Goal: Register for event/course

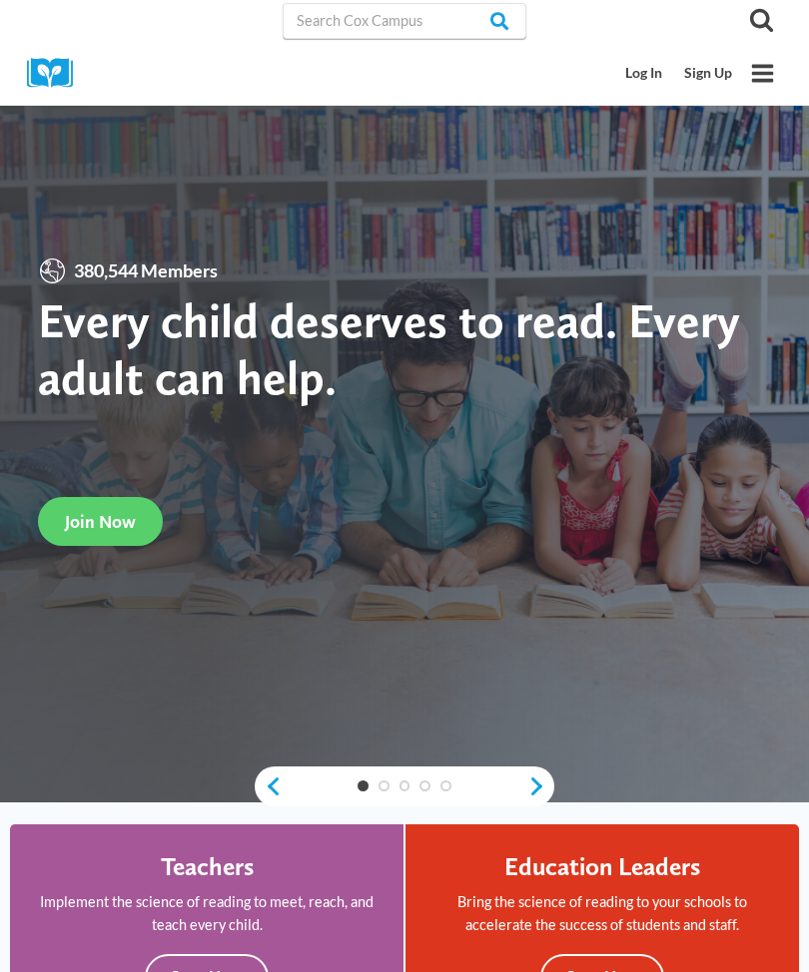
click at [641, 69] on link "Log In" at bounding box center [644, 73] width 59 height 37
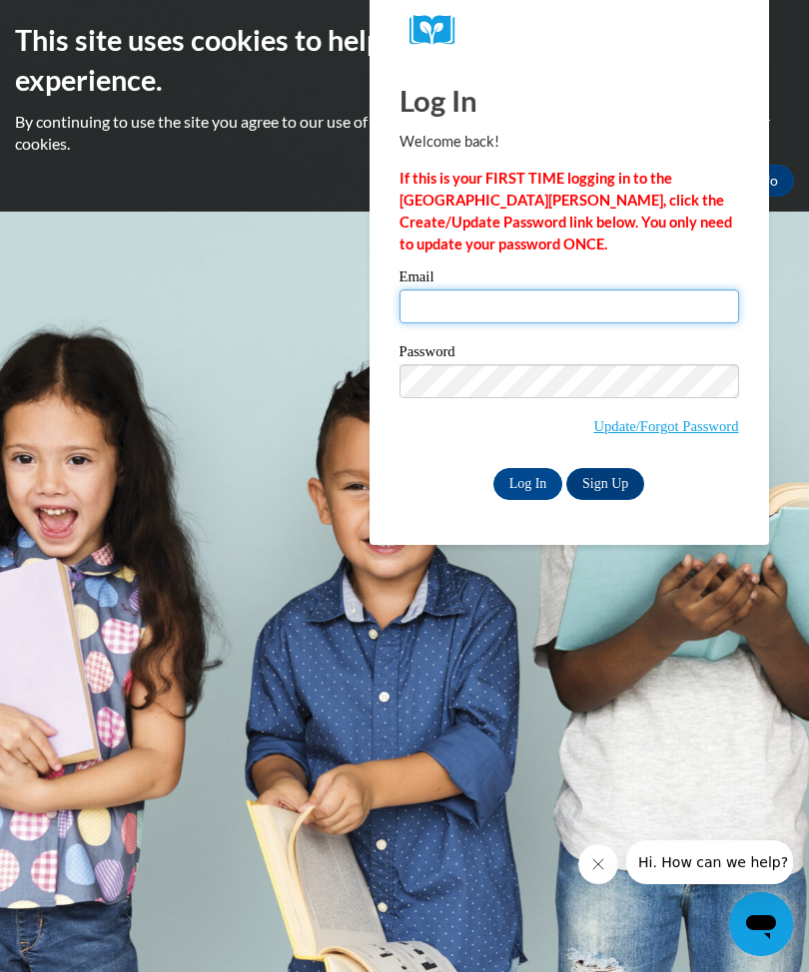
click at [678, 307] on input "Email" at bounding box center [568, 306] width 339 height 34
type input "[EMAIL_ADDRESS][DOMAIN_NAME]"
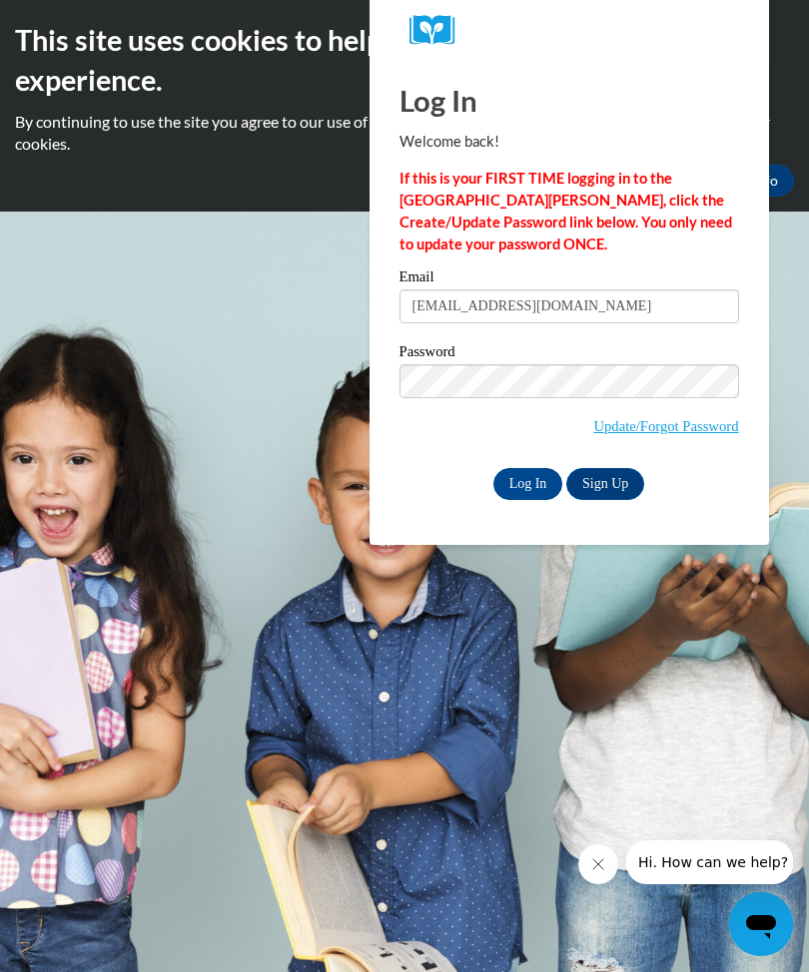
click at [521, 486] on input "Log In" at bounding box center [528, 484] width 70 height 32
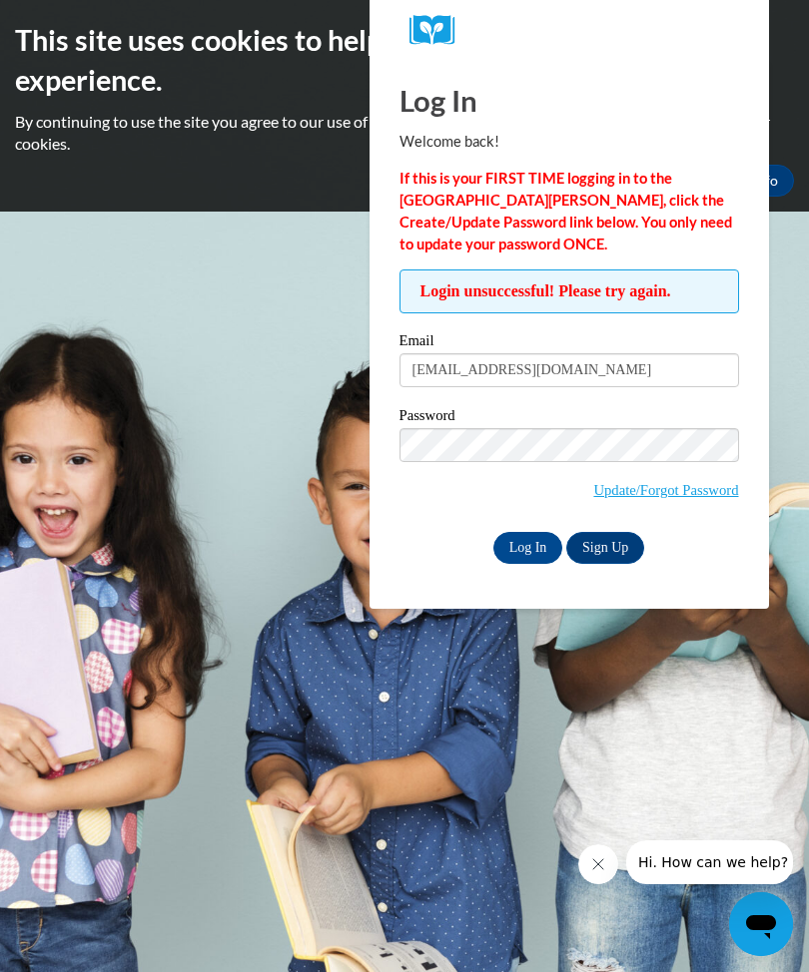
click at [532, 549] on input "Log In" at bounding box center [528, 548] width 70 height 32
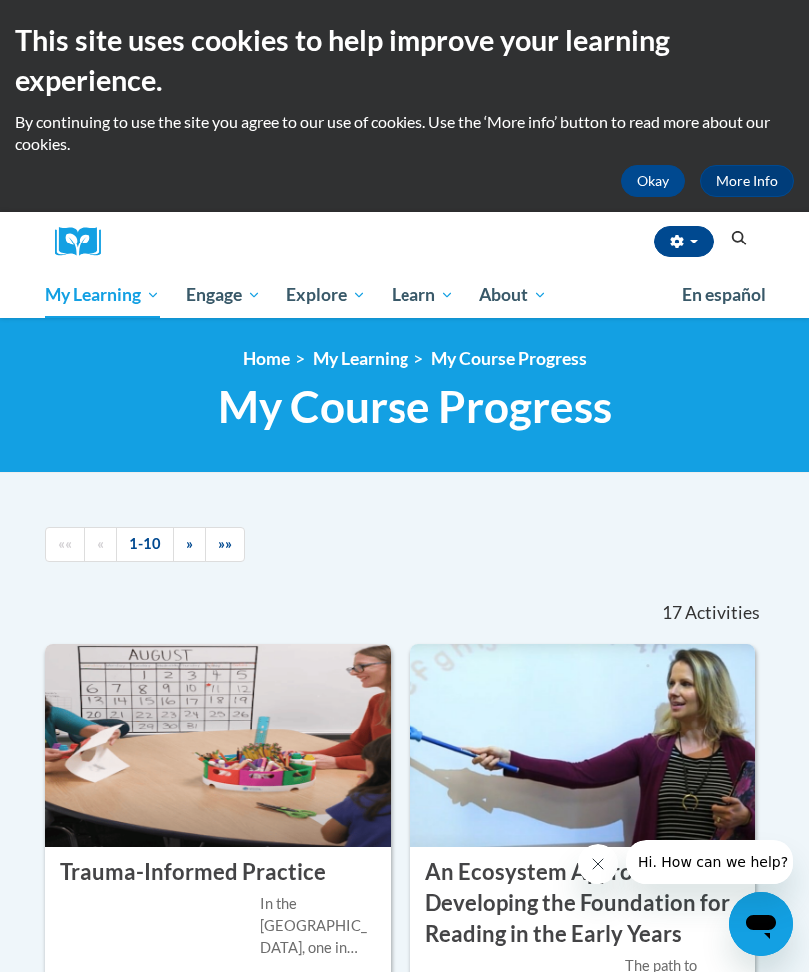
click at [0, 0] on span "Social Emotional Health" at bounding box center [0, 0] width 0 height 0
click at [0, 0] on span "Social-Emotional Health" at bounding box center [0, 0] width 0 height 0
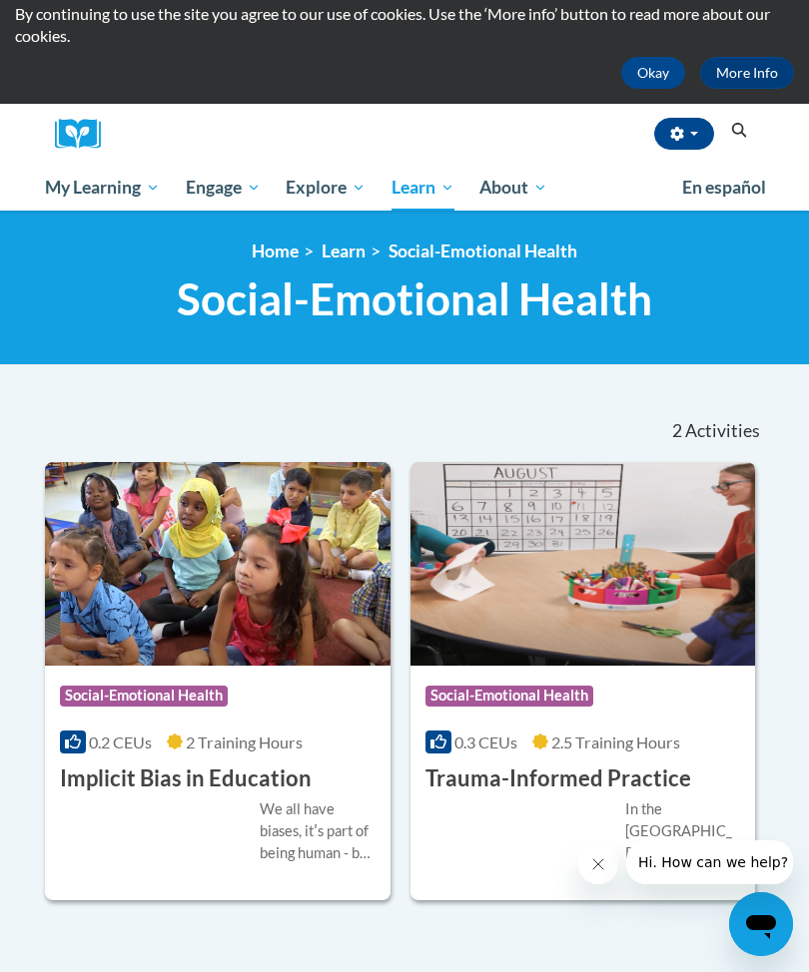
scroll to position [216, 0]
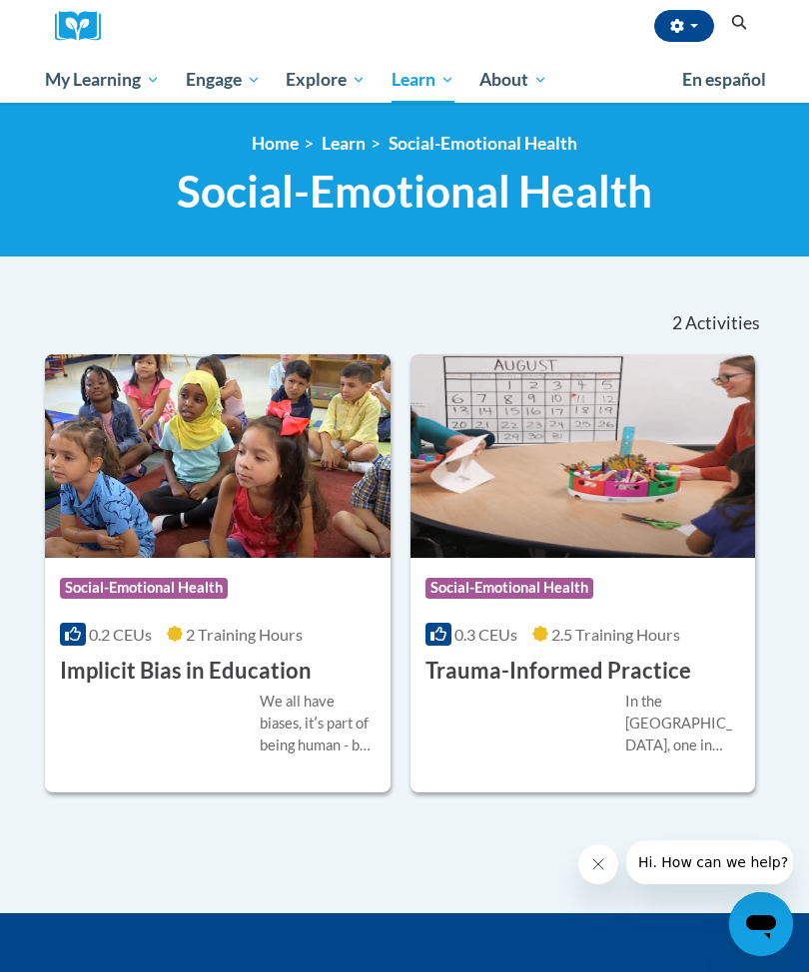
click at [317, 695] on div "We all have biases, itʹs part of being human - but did you know that some of ou…" at bounding box center [318, 724] width 116 height 66
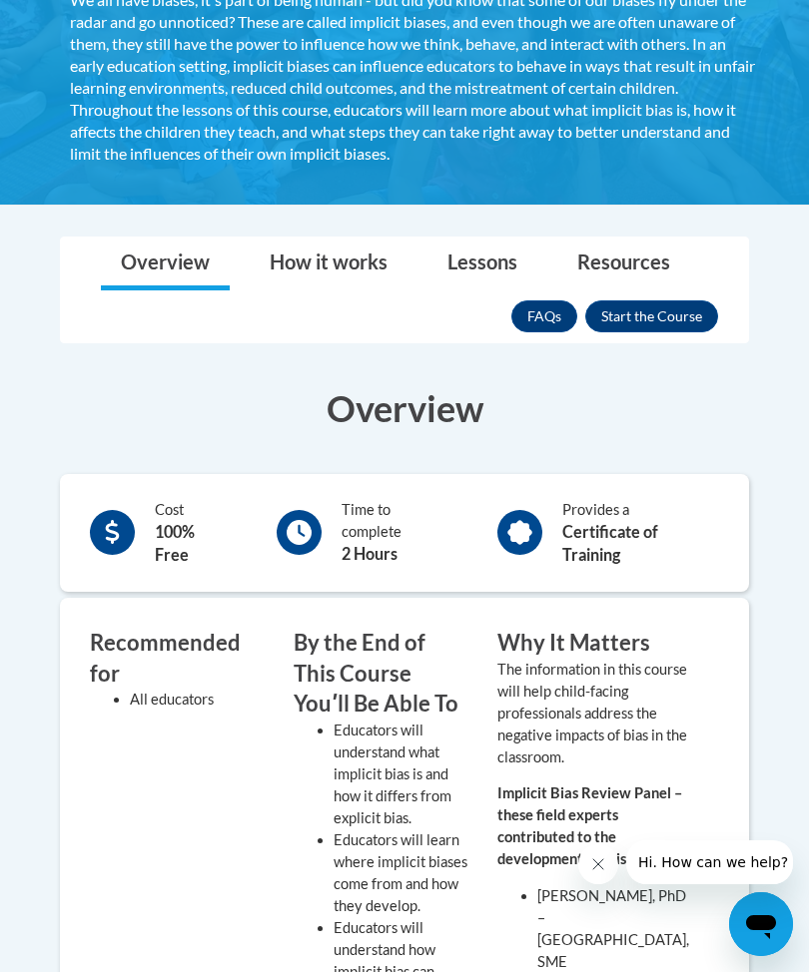
scroll to position [486, 0]
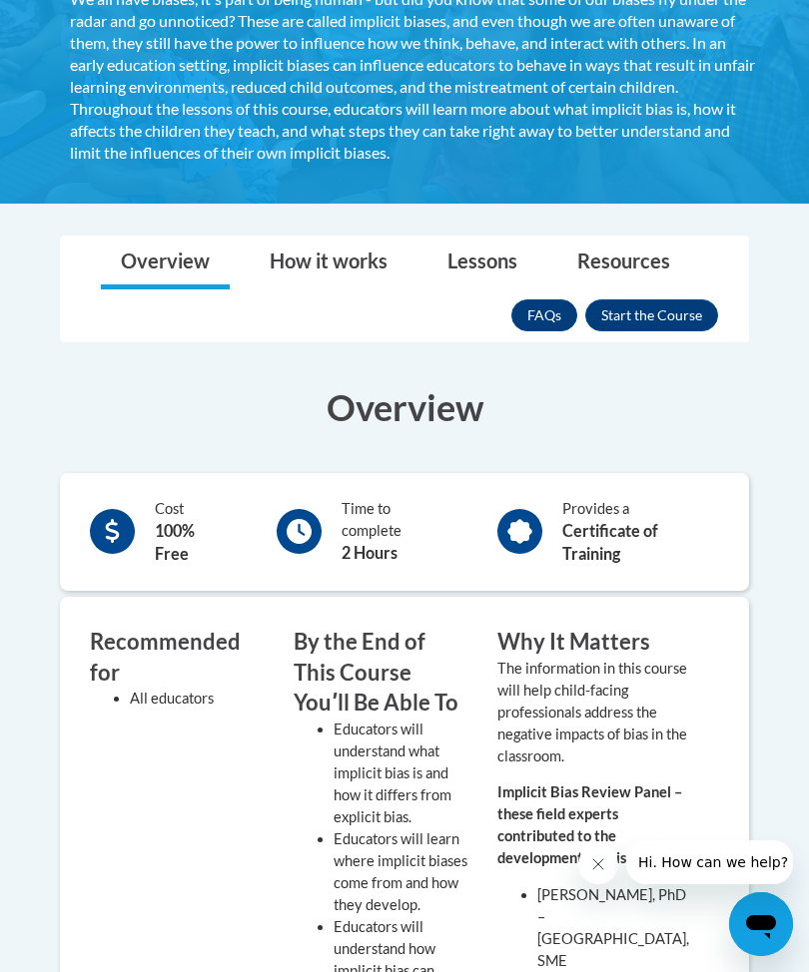
click at [665, 322] on button "Enroll" at bounding box center [651, 315] width 133 height 32
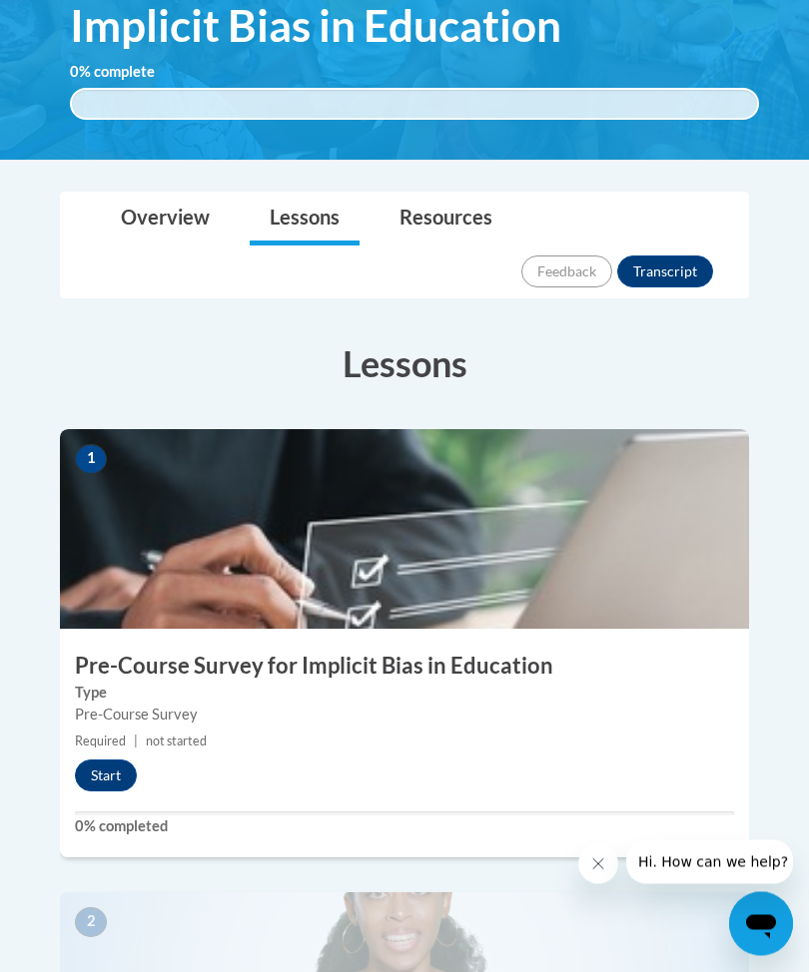
scroll to position [413, 0]
click at [111, 760] on button "Start" at bounding box center [106, 776] width 62 height 32
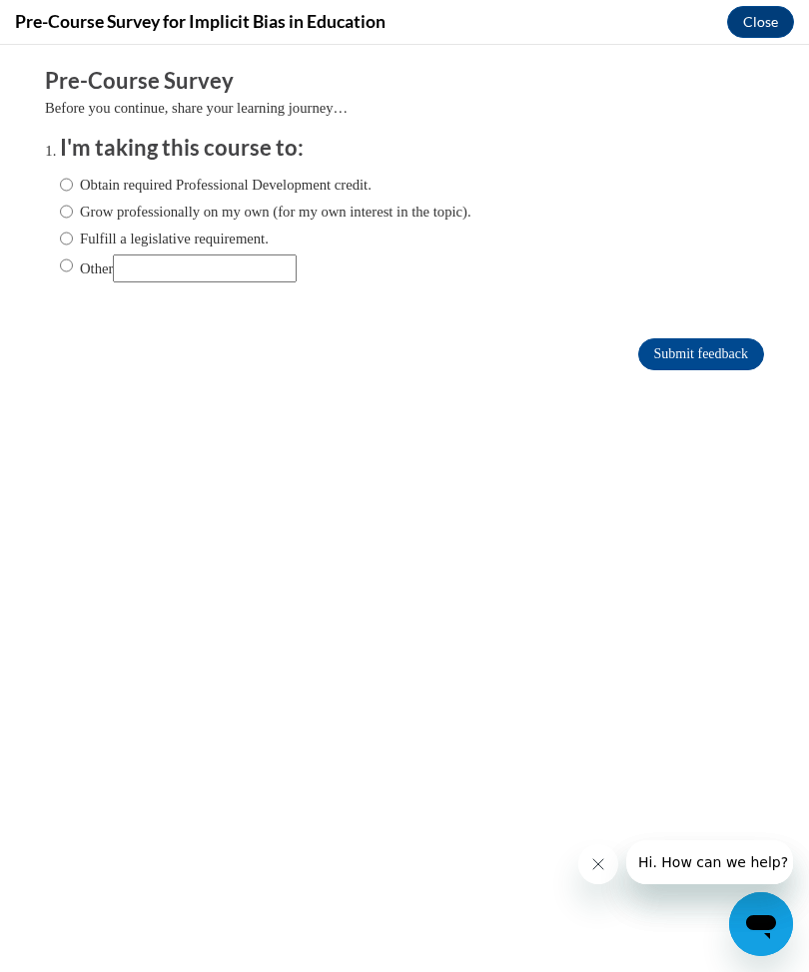
scroll to position [0, 0]
click at [172, 180] on label "Obtain required Professional Development credit." at bounding box center [215, 185] width 311 height 22
click at [73, 180] on input "Obtain required Professional Development credit." at bounding box center [66, 185] width 13 height 22
radio input "true"
click at [706, 361] on input "Submit feedback" at bounding box center [701, 354] width 126 height 32
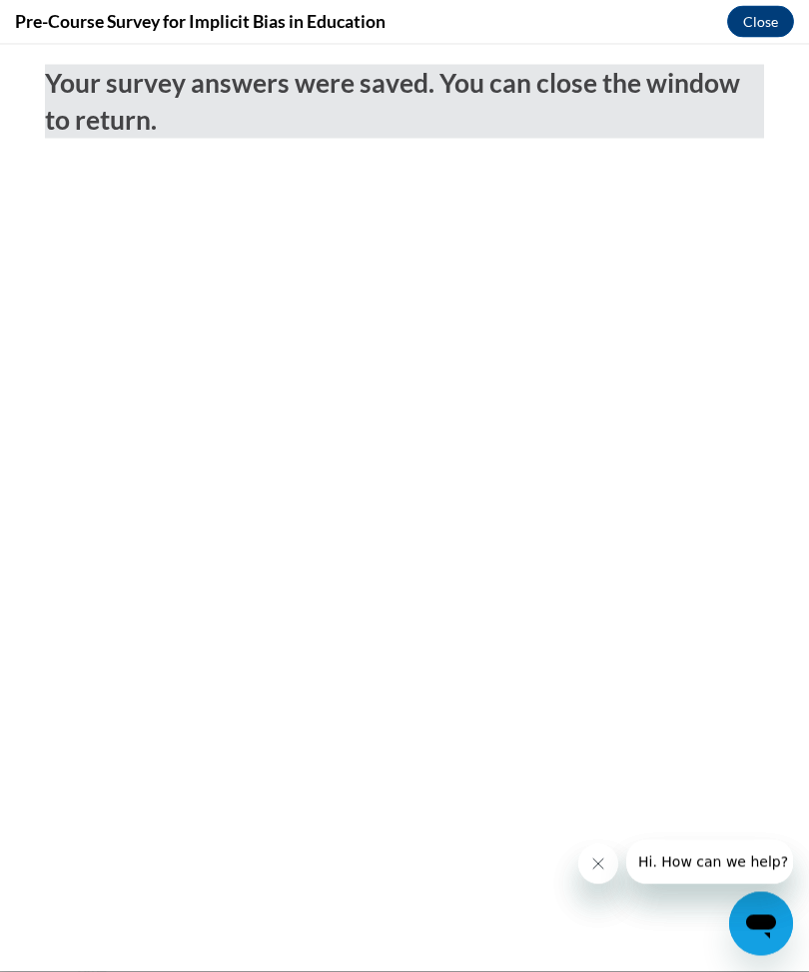
scroll to position [599, 0]
click at [768, 16] on button "Close" at bounding box center [760, 22] width 67 height 32
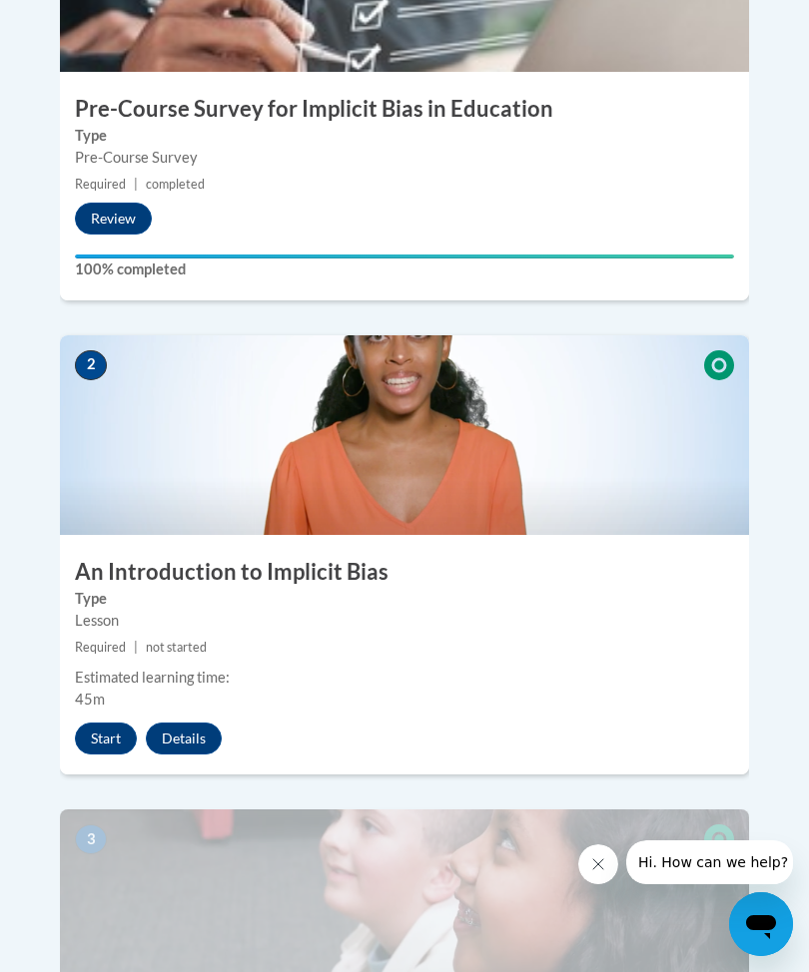
scroll to position [968, 0]
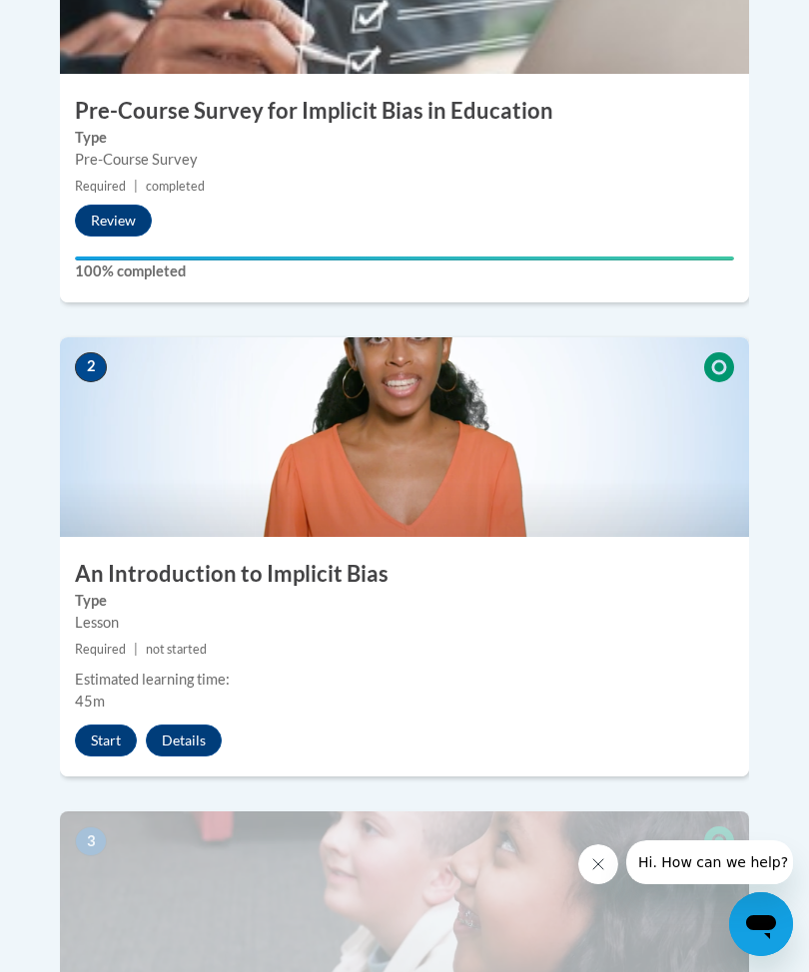
click at [111, 725] on button "Start" at bounding box center [106, 741] width 62 height 32
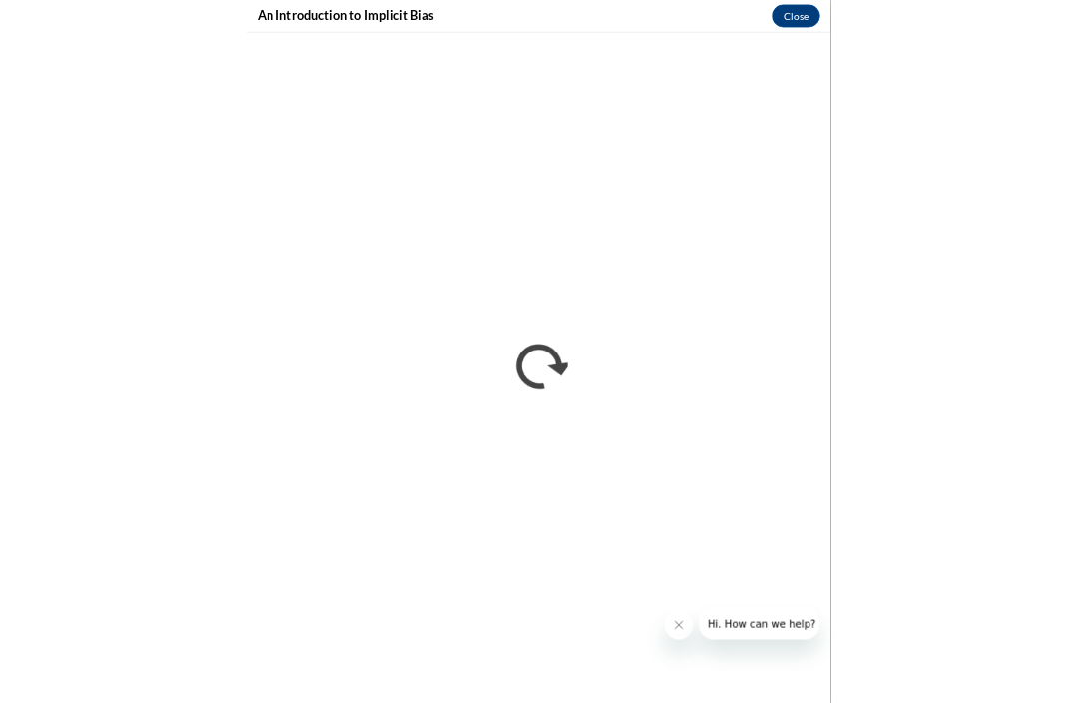
scroll to position [1103, 0]
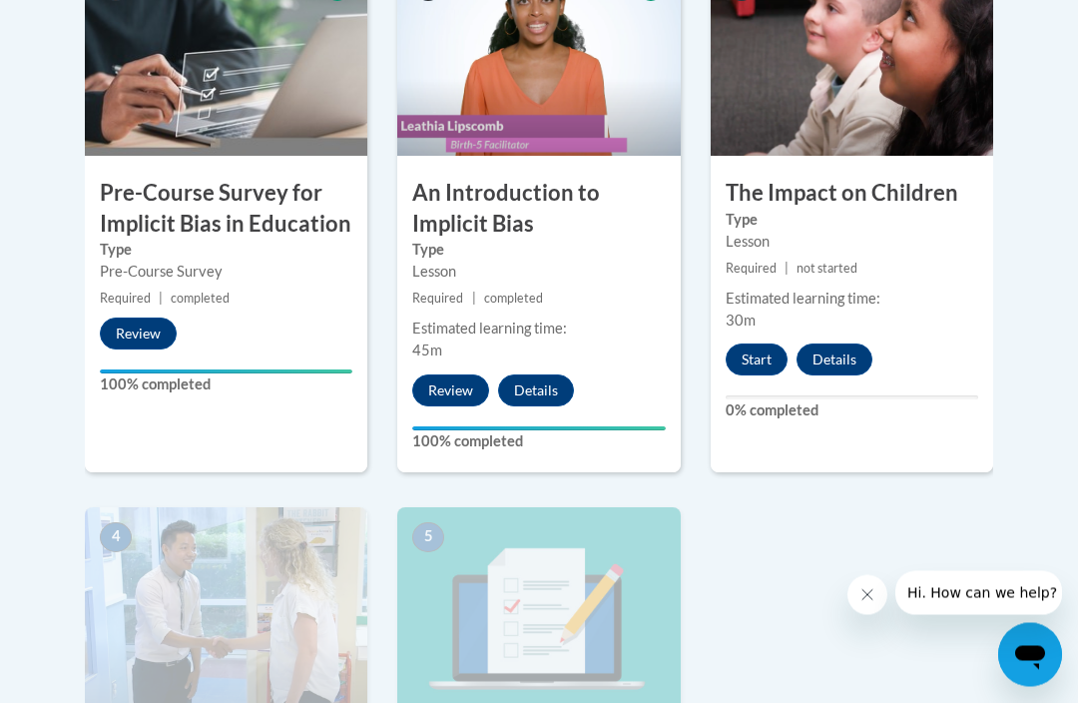
scroll to position [715, 0]
click at [767, 370] on button "Start" at bounding box center [757, 359] width 62 height 32
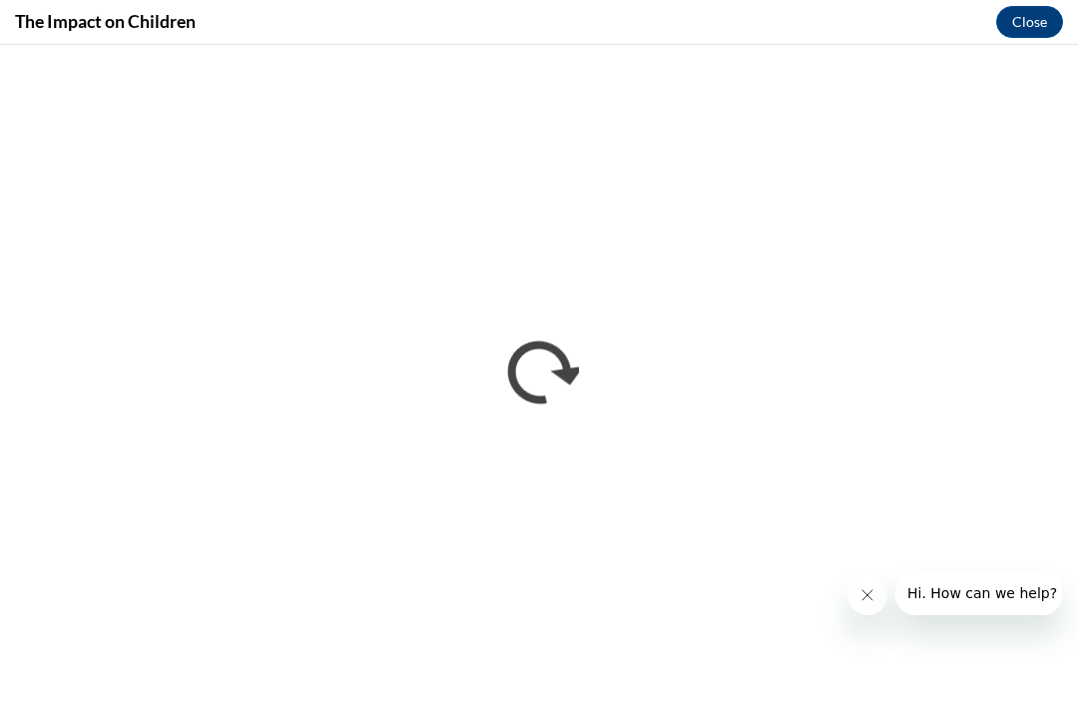
scroll to position [0, 0]
click at [1040, 18] on button "Close" at bounding box center [1029, 22] width 67 height 32
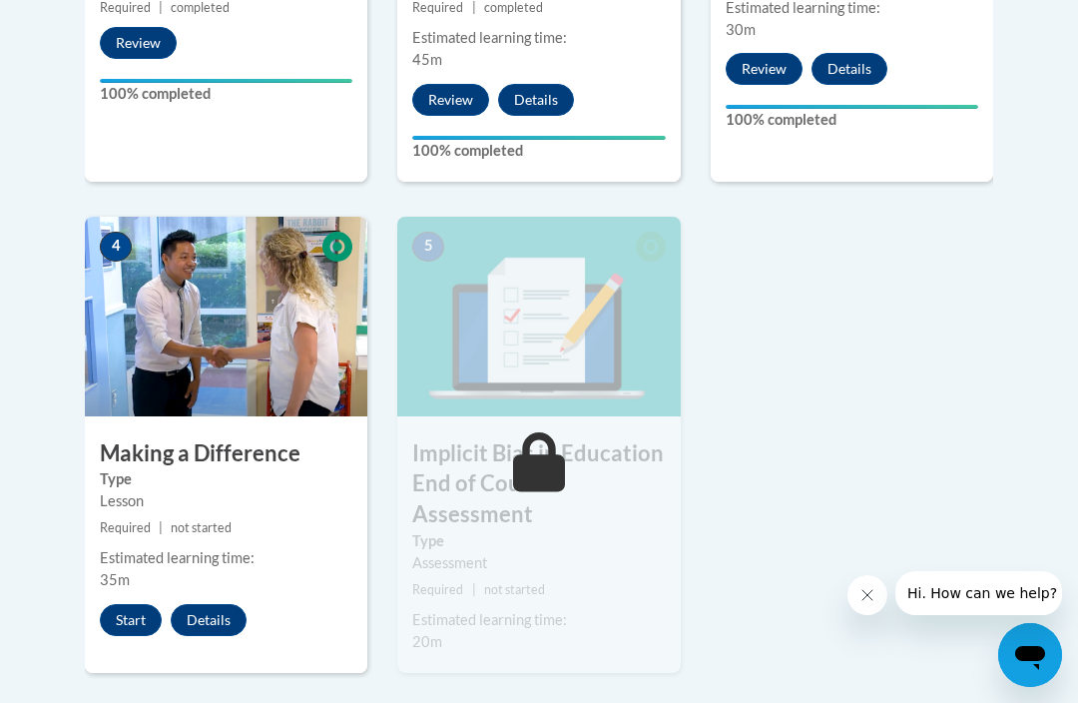
scroll to position [1019, 0]
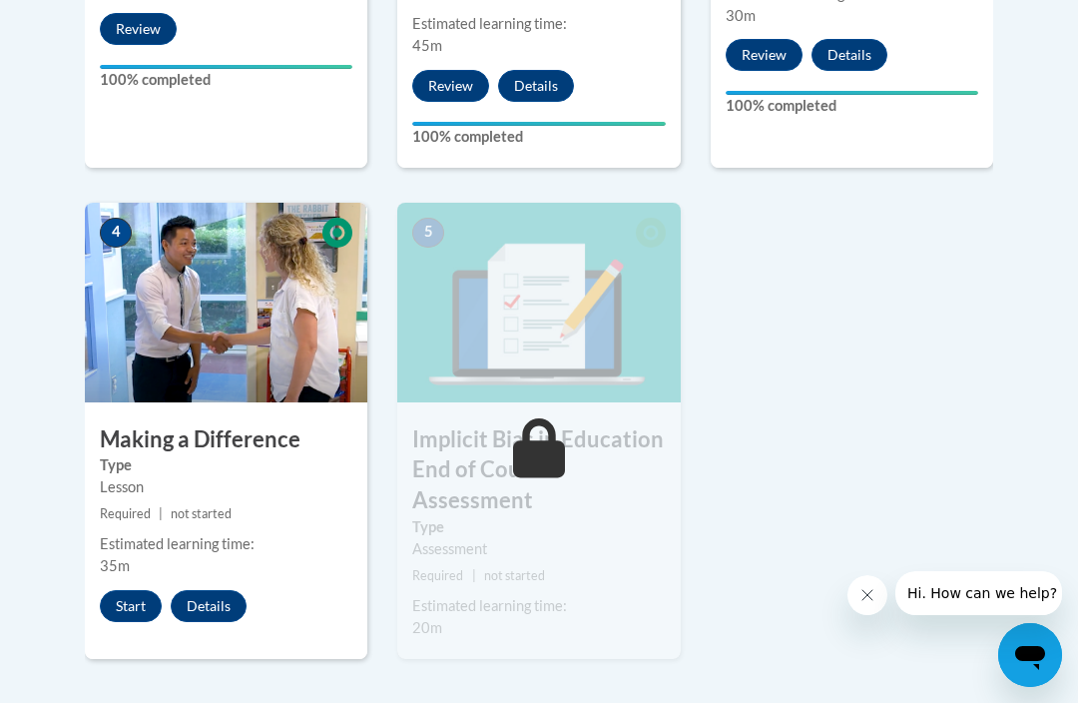
click at [143, 599] on button "Start" at bounding box center [131, 606] width 62 height 32
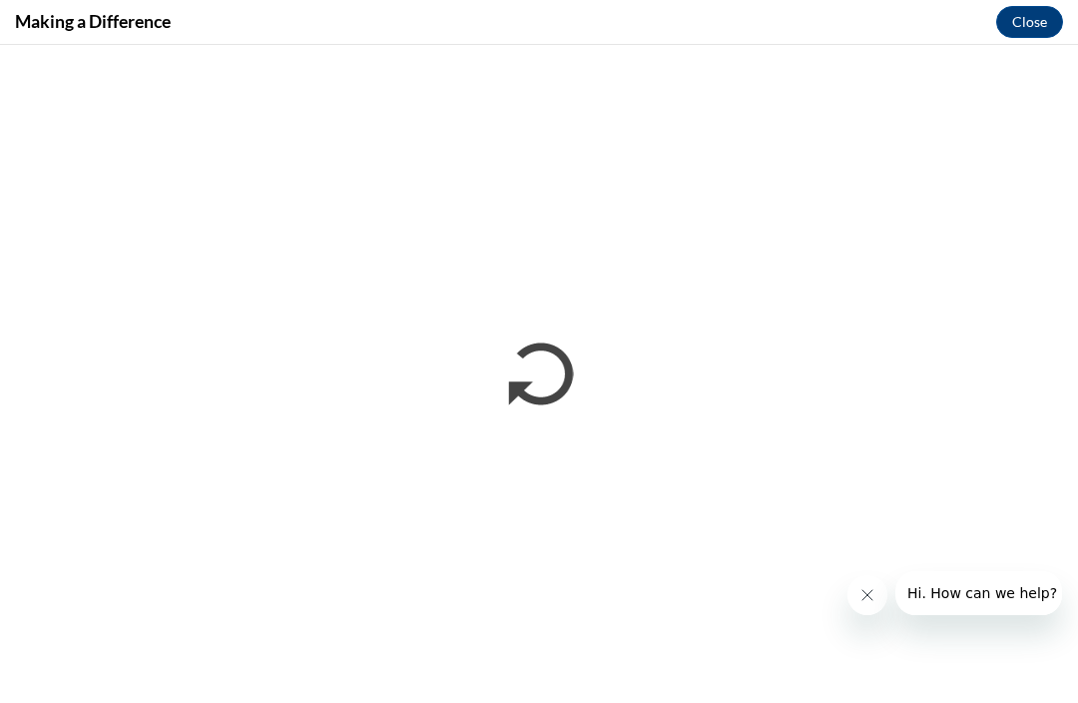
scroll to position [0, 0]
click at [867, 585] on button "Close message from company" at bounding box center [868, 595] width 40 height 40
